Goal: Information Seeking & Learning: Learn about a topic

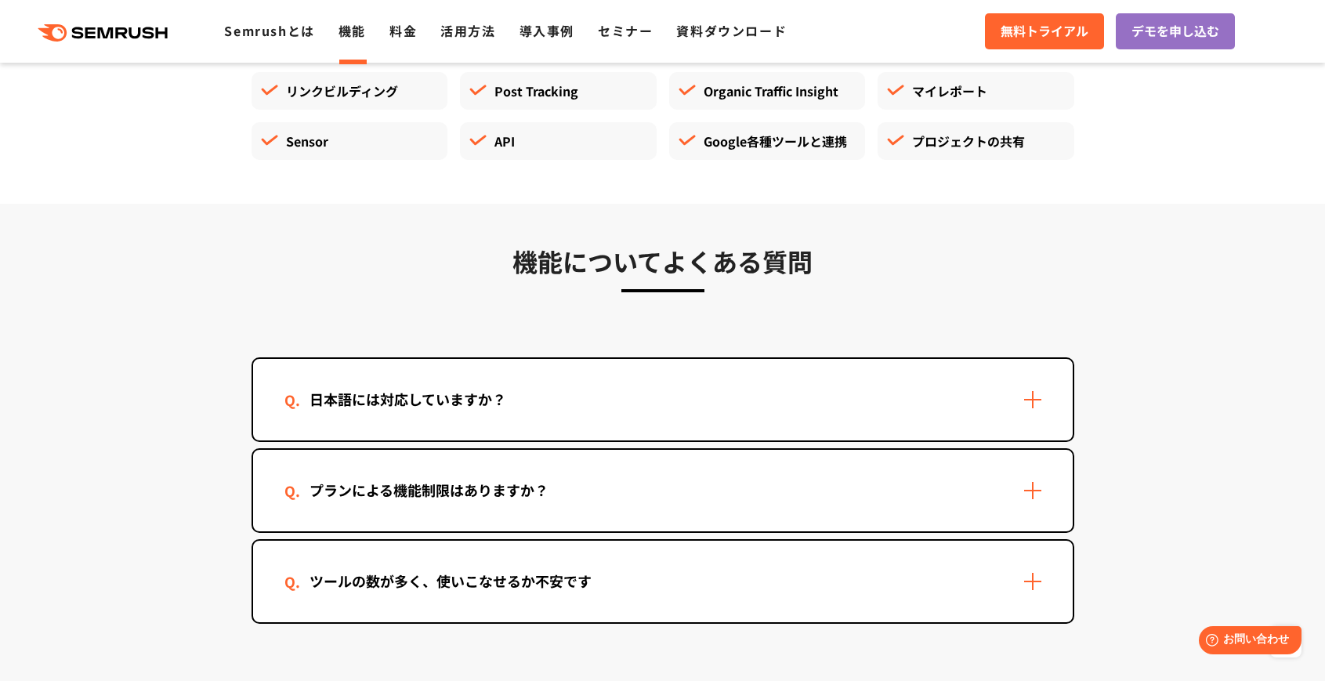
scroll to position [4555, 0]
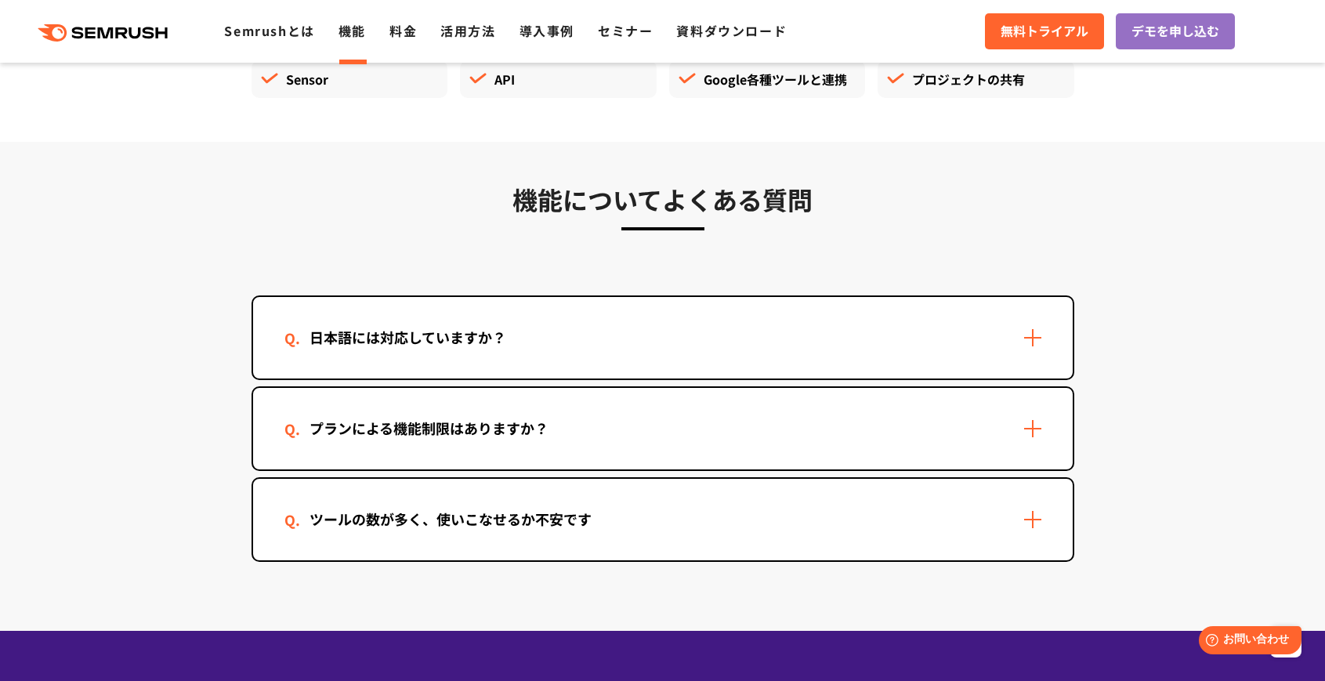
click at [543, 319] on div "日本語には対応していますか？" at bounding box center [663, 337] width 820 height 81
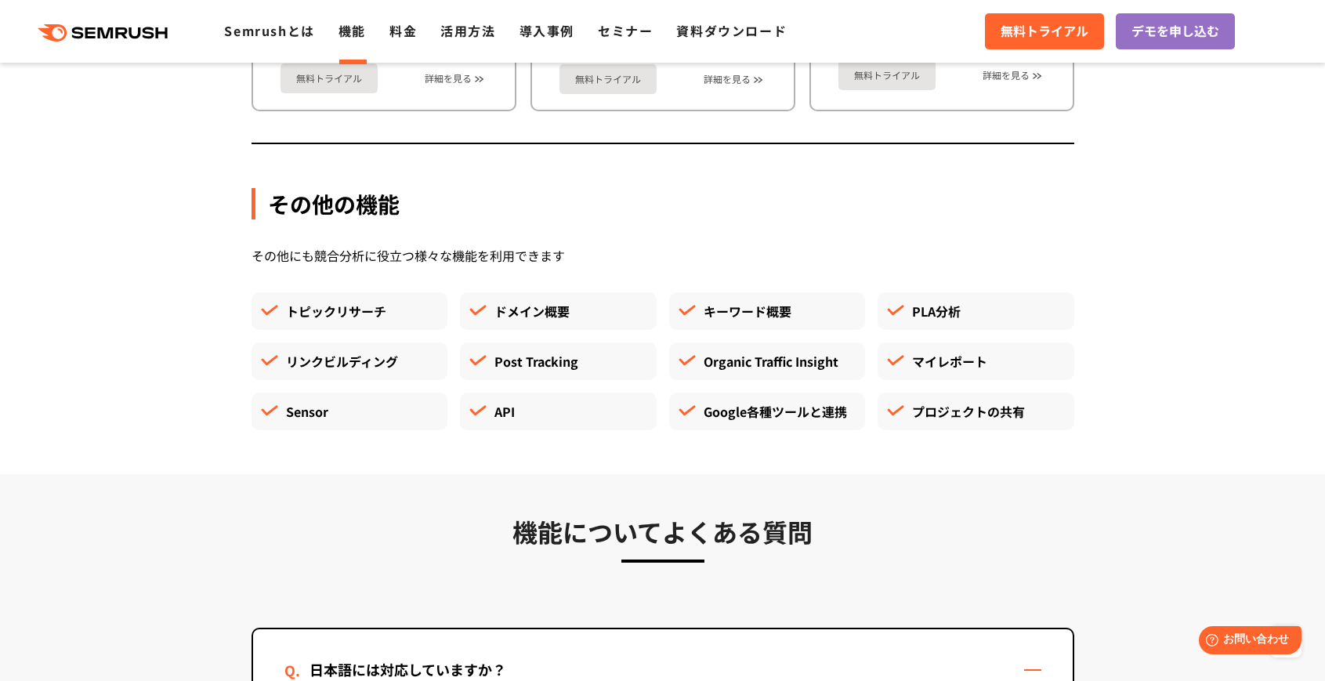
scroll to position [4019, 0]
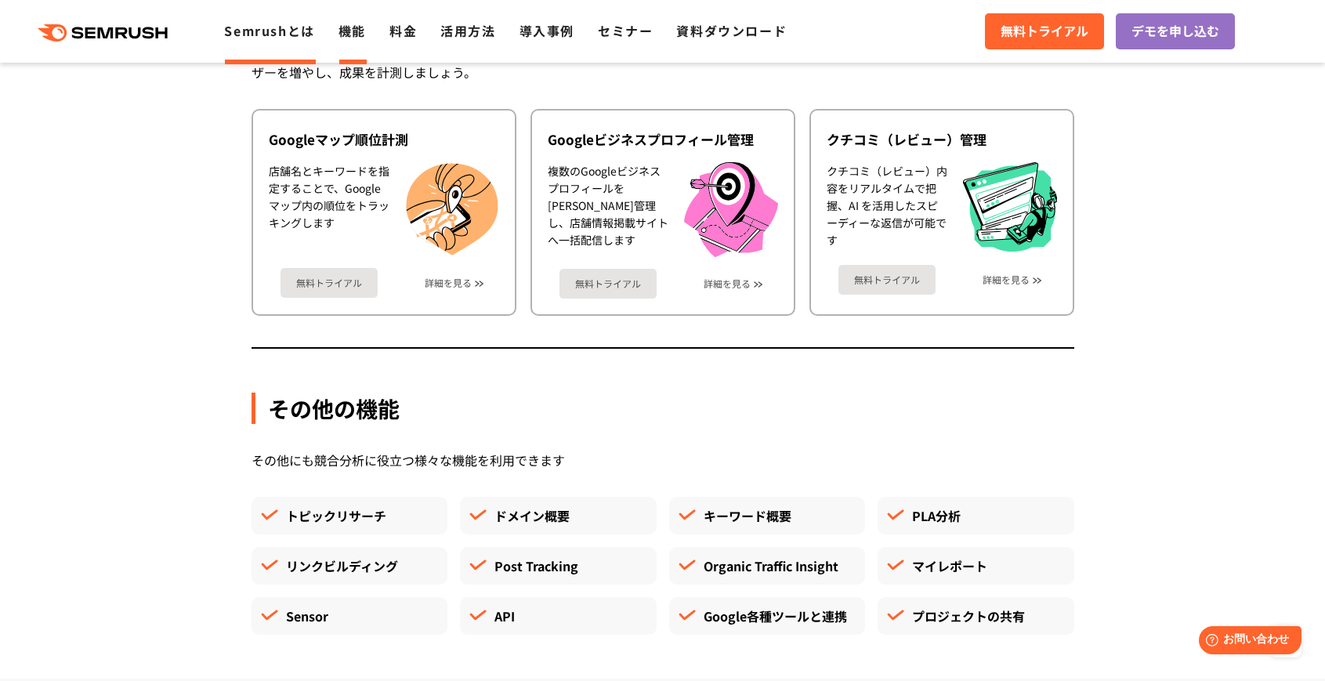
click at [291, 28] on link "Semrushとは" at bounding box center [269, 30] width 90 height 19
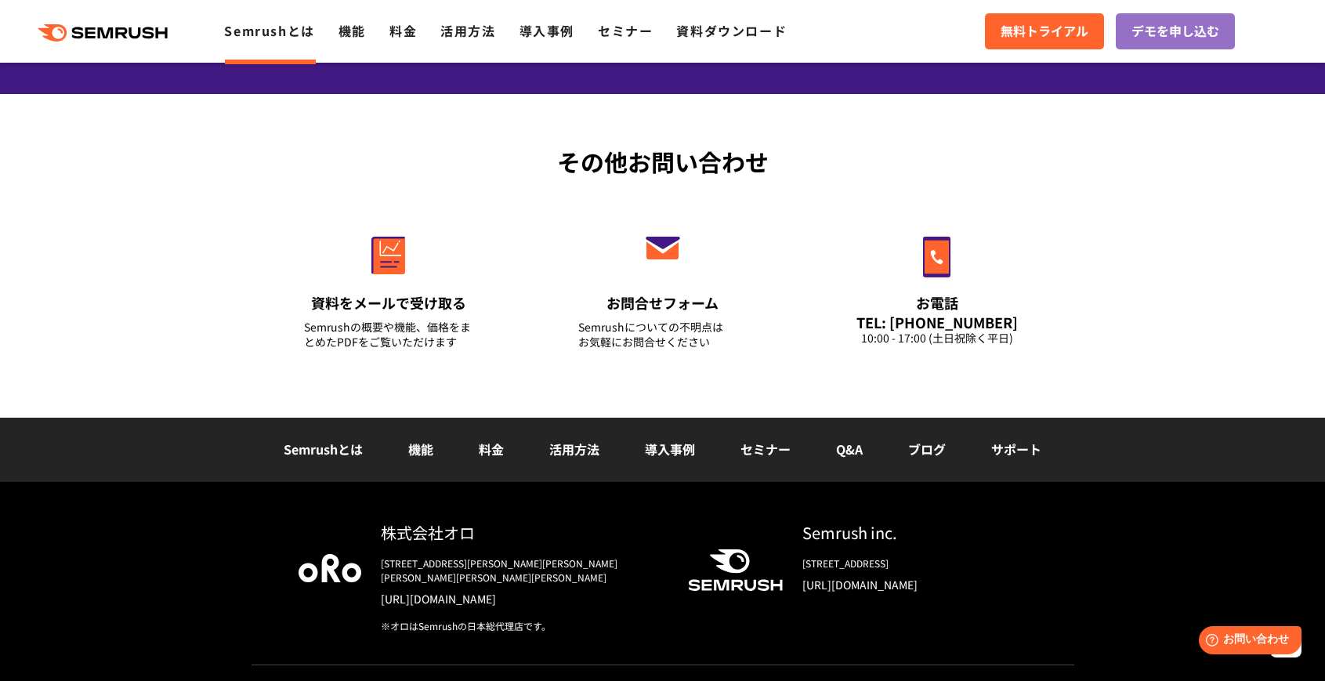
scroll to position [3798, 0]
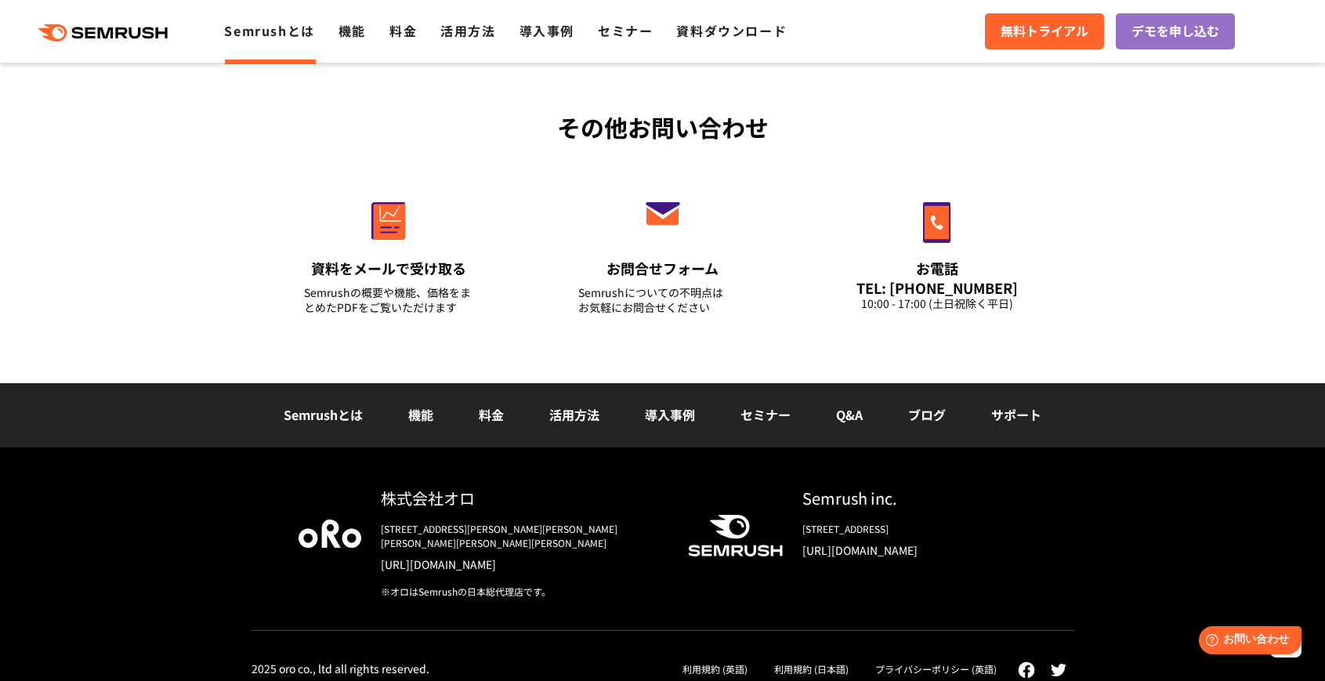
click at [870, 550] on link "[URL][DOMAIN_NAME]" at bounding box center [914, 550] width 225 height 16
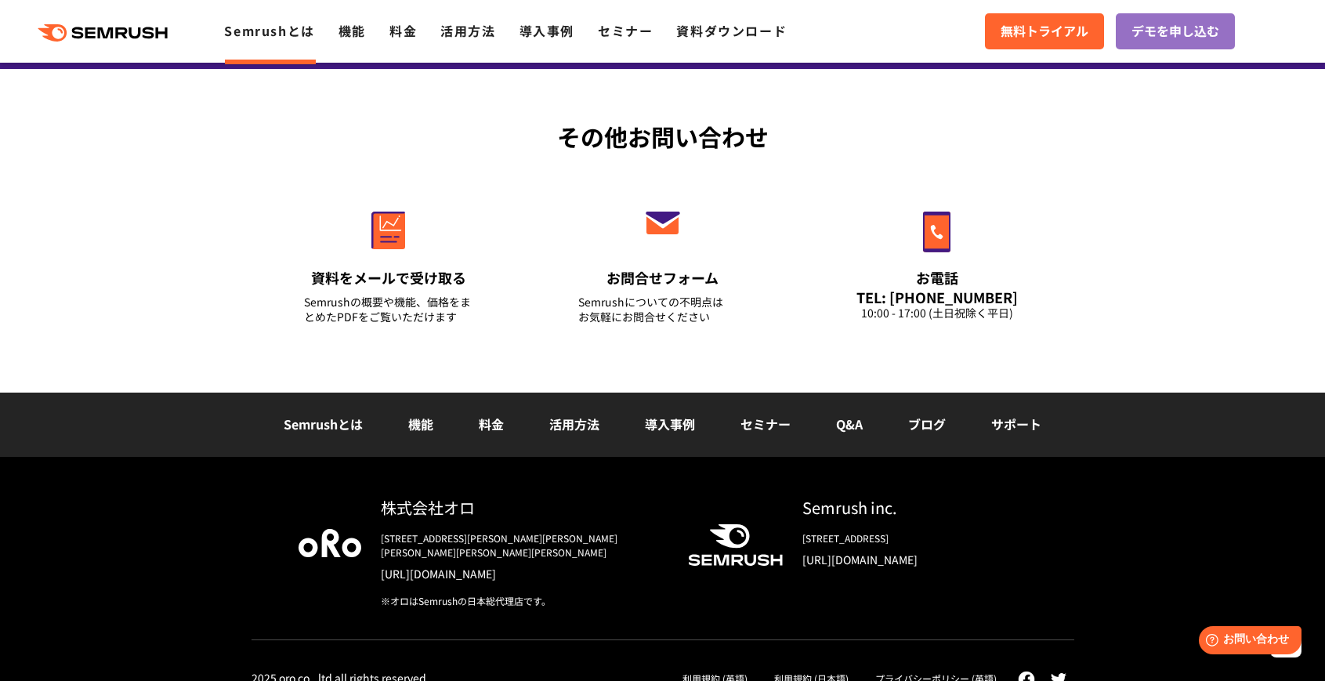
scroll to position [3782, 0]
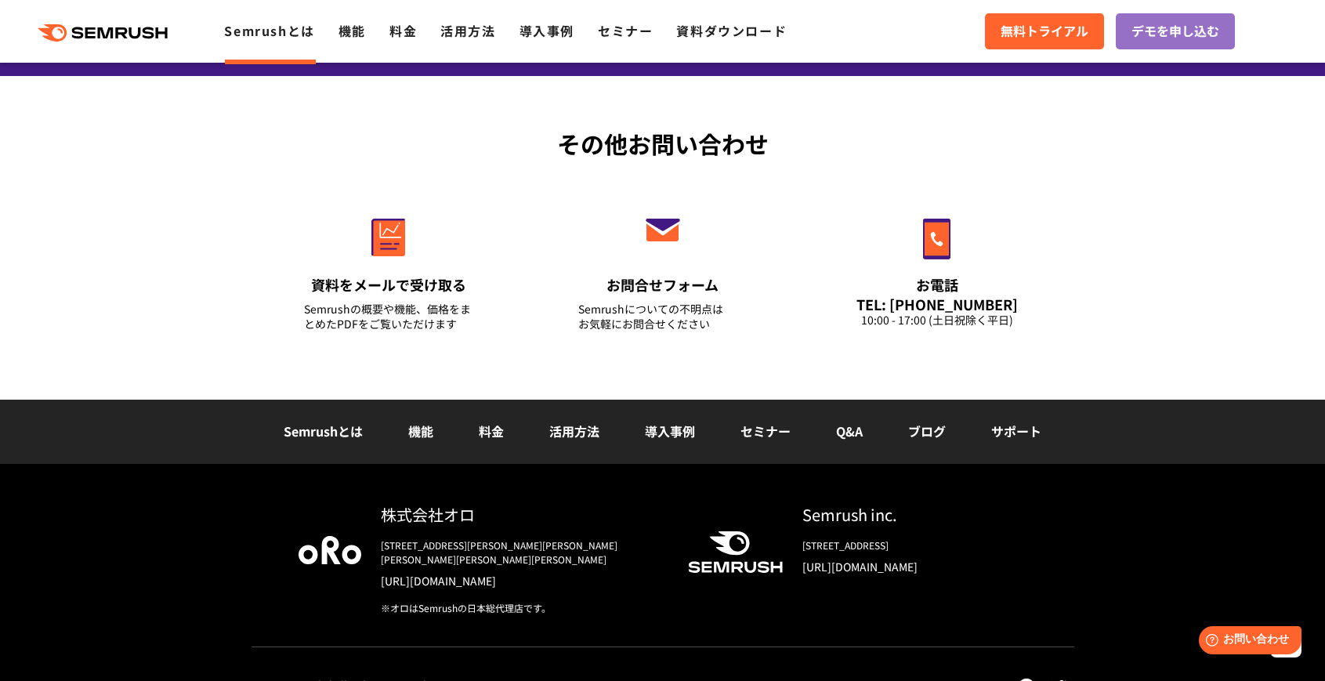
click at [656, 422] on li "導入事例" at bounding box center [670, 432] width 96 height 20
click at [661, 432] on link "導入事例" at bounding box center [670, 431] width 50 height 19
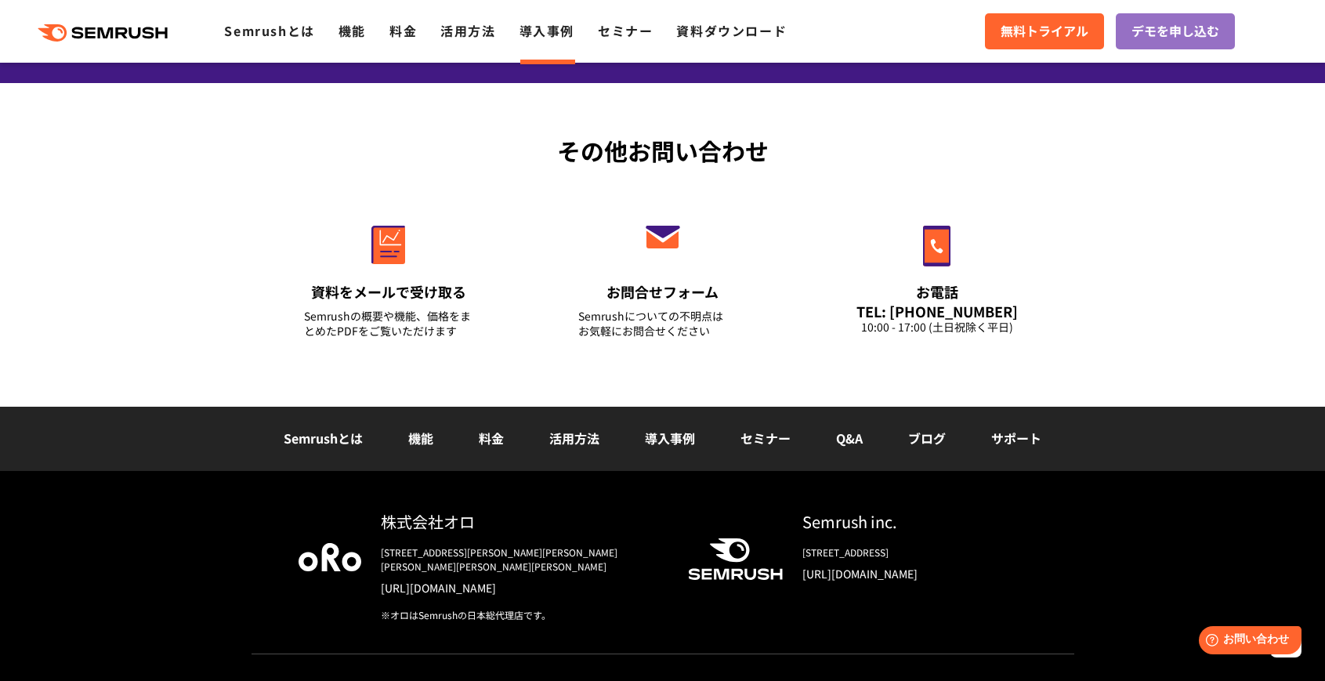
scroll to position [2027, 0]
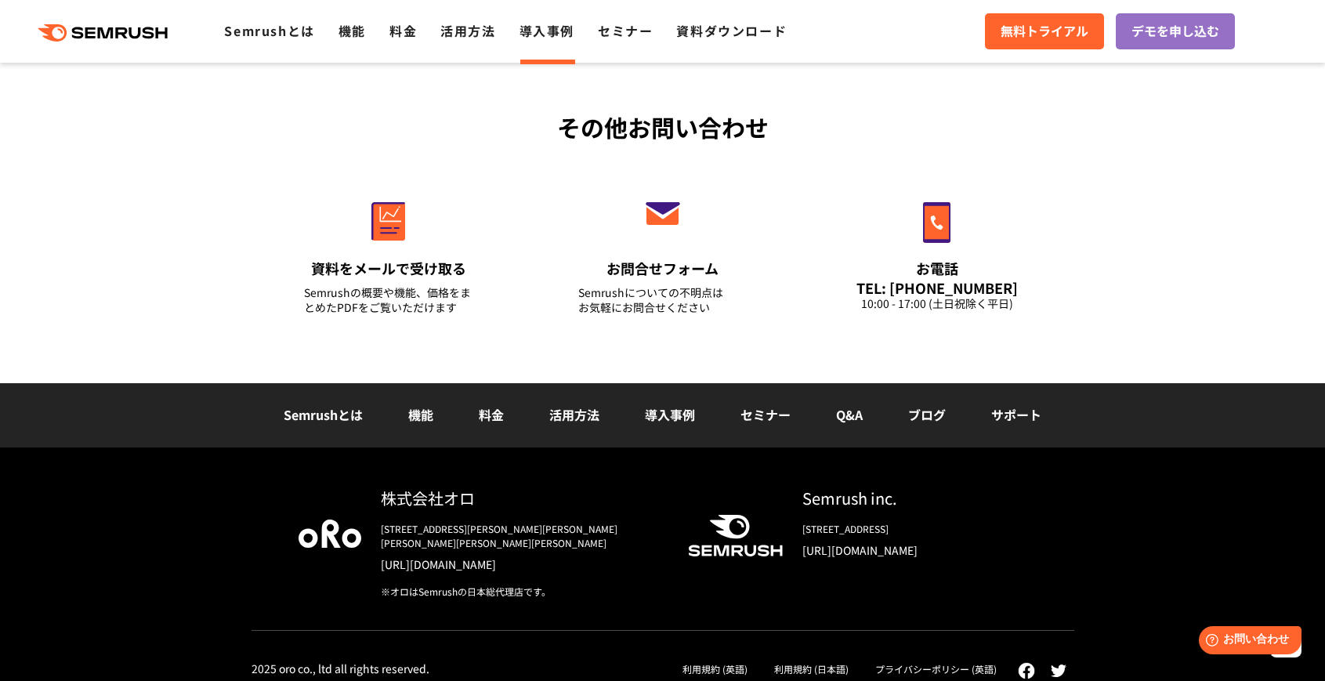
click at [682, 413] on link "導入事例" at bounding box center [670, 414] width 50 height 19
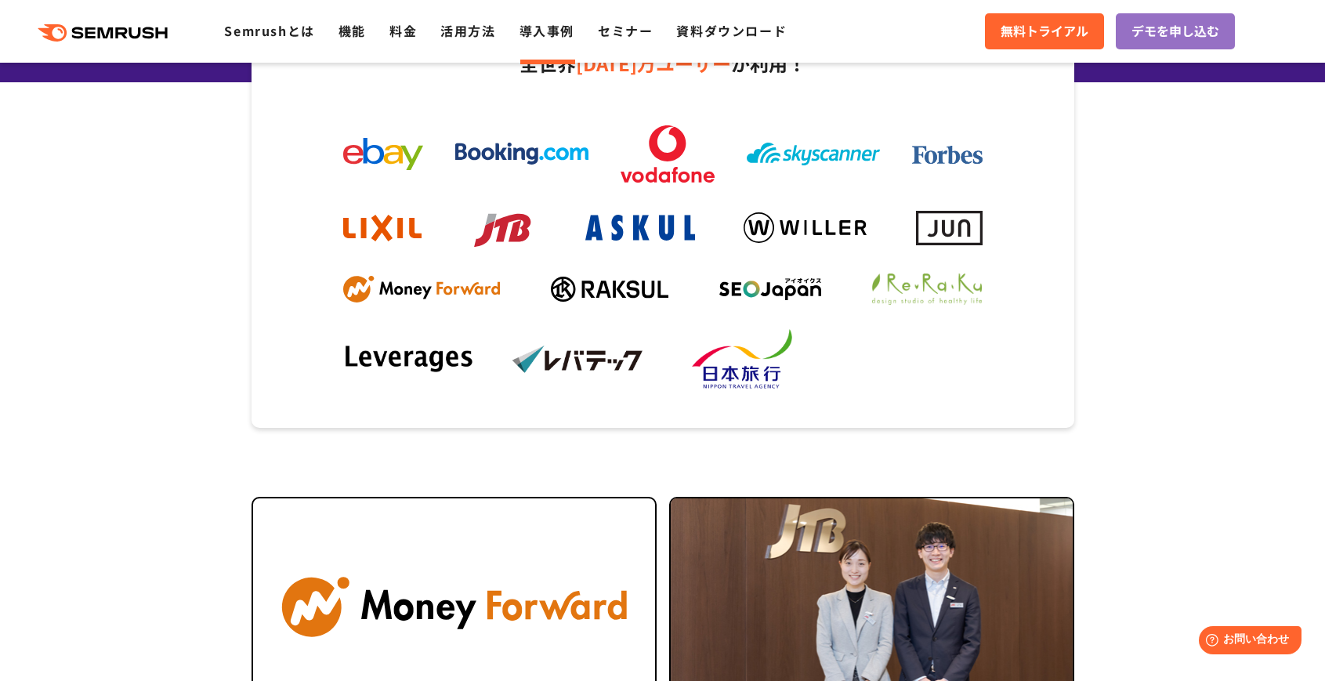
scroll to position [254, 0]
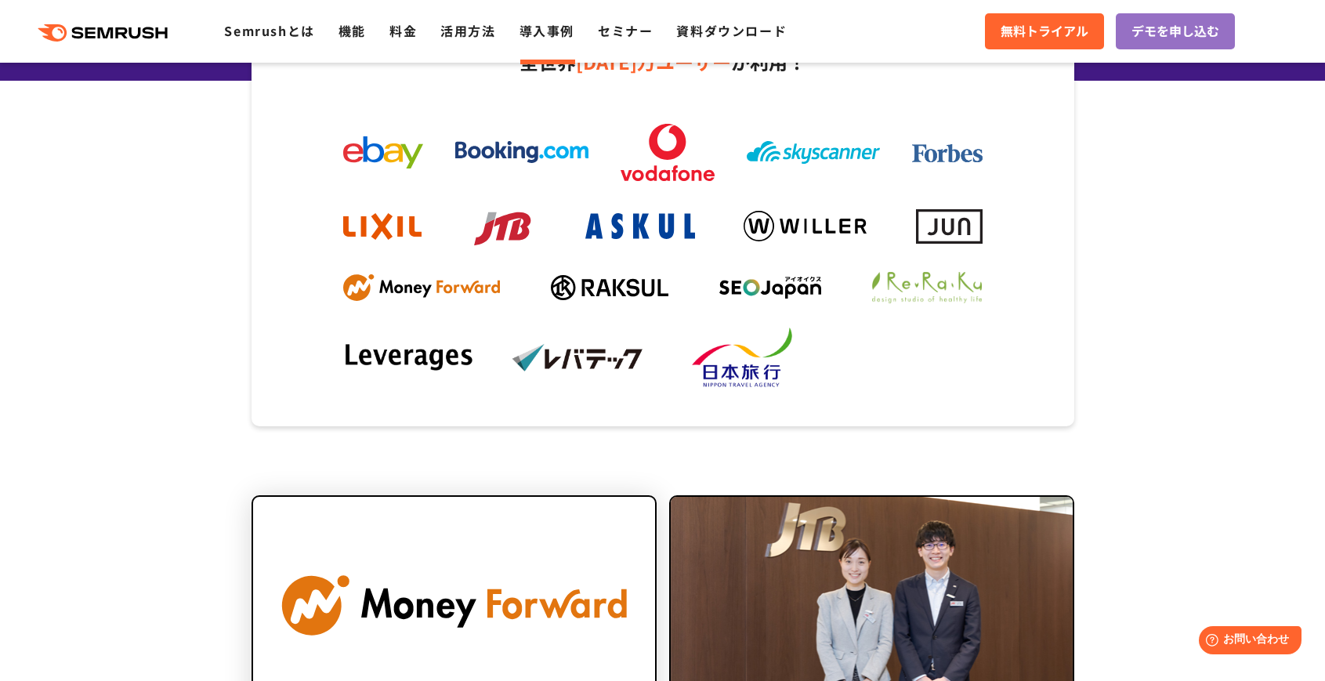
click at [481, 535] on img at bounding box center [454, 605] width 402 height 217
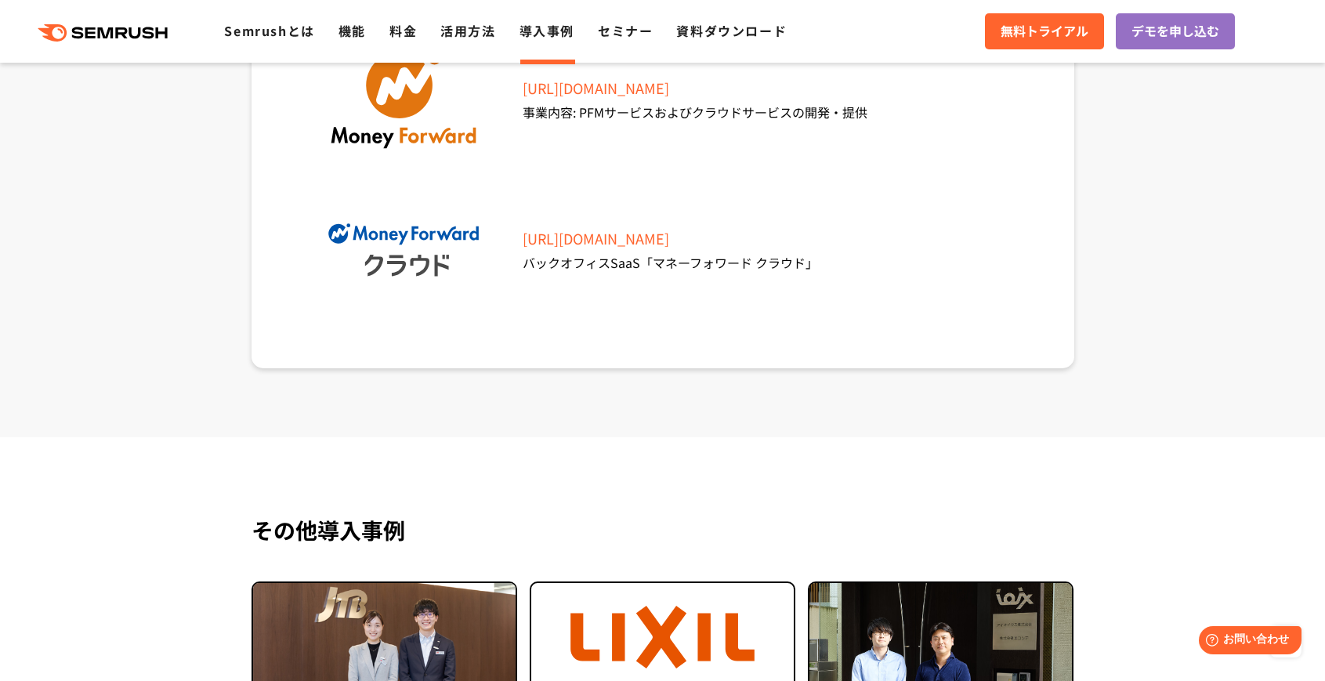
scroll to position [5963, 0]
